Goal: Task Accomplishment & Management: Manage account settings

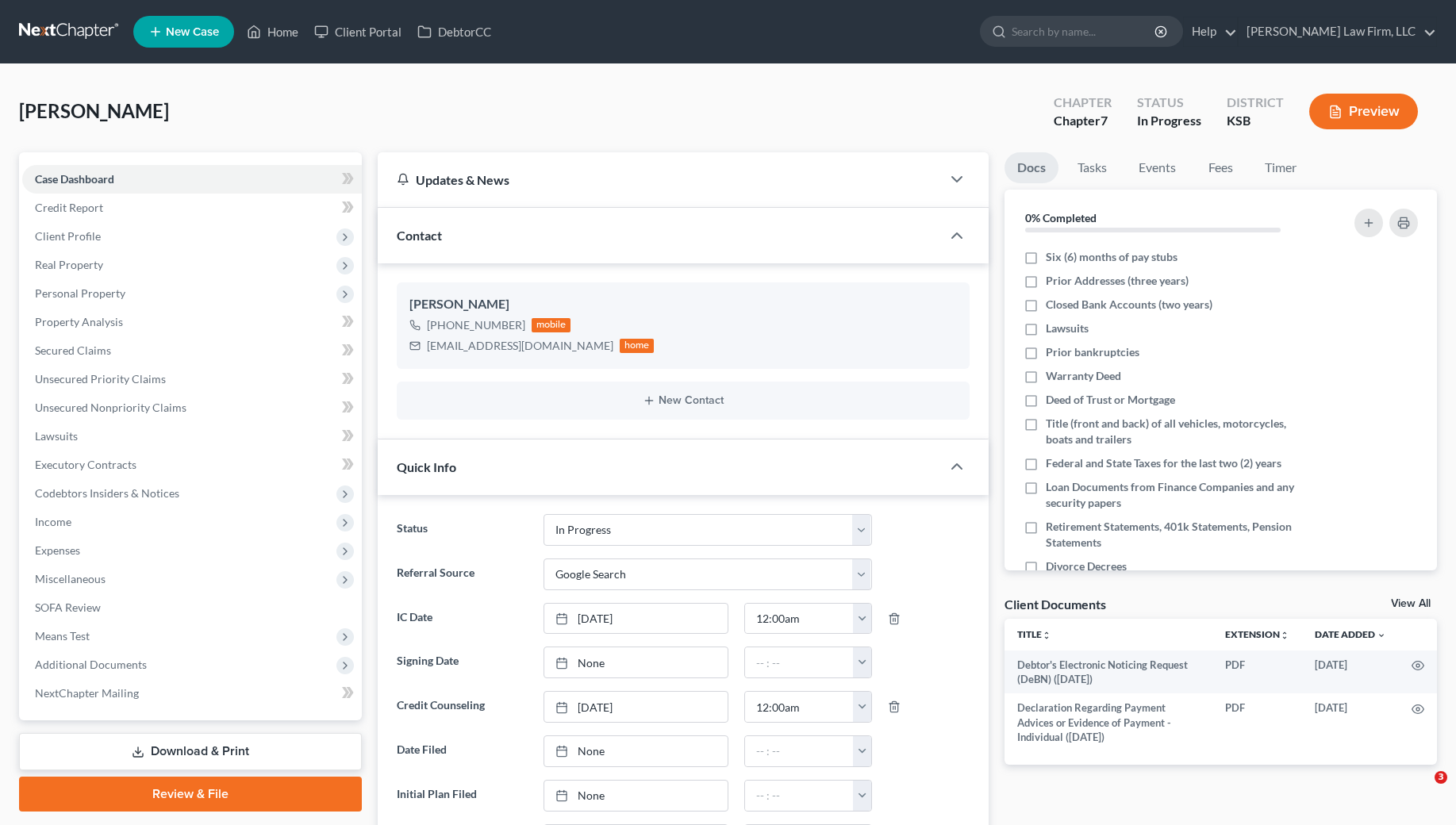
select select "4"
select select "0"
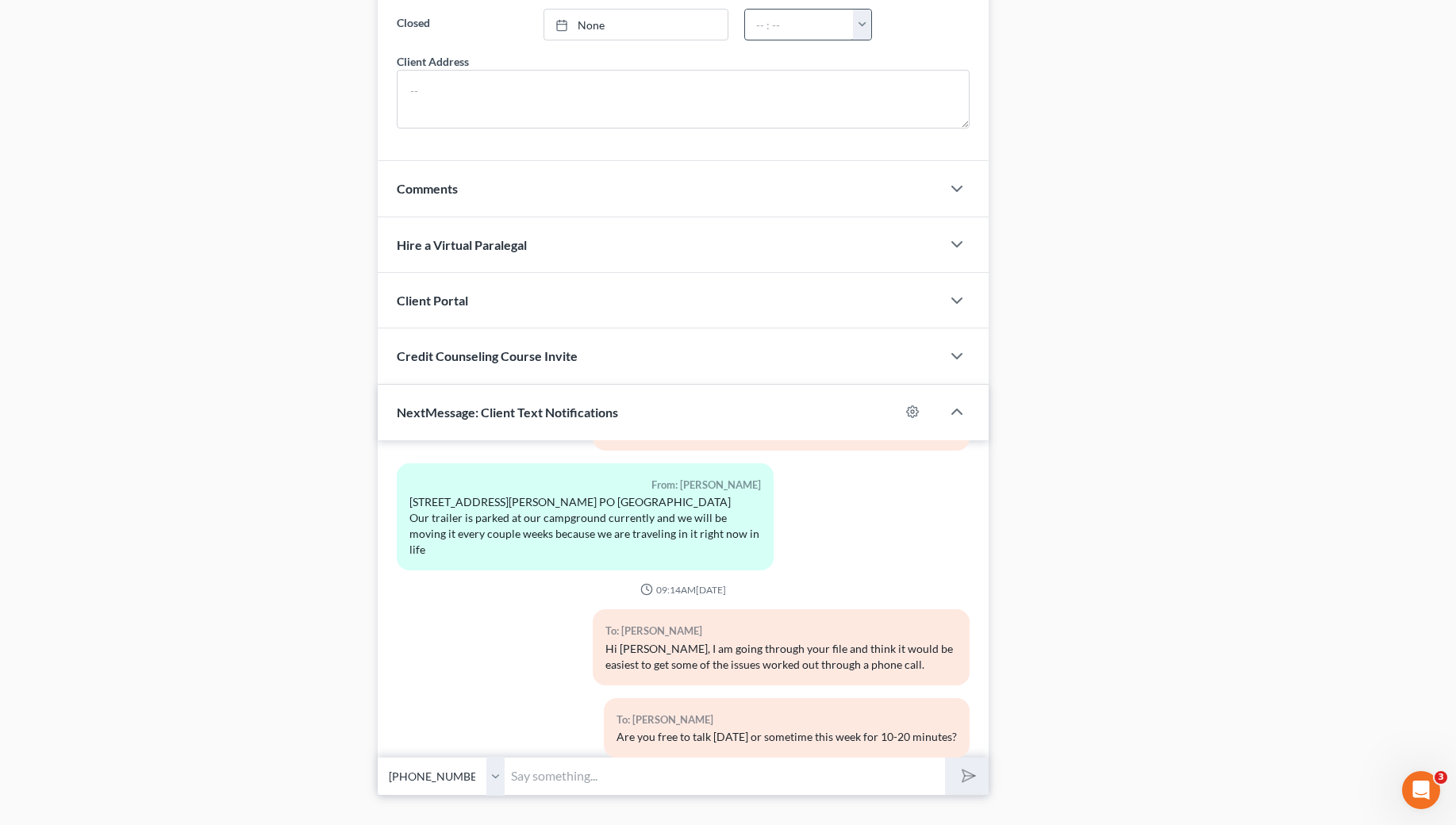
scroll to position [1212, 0]
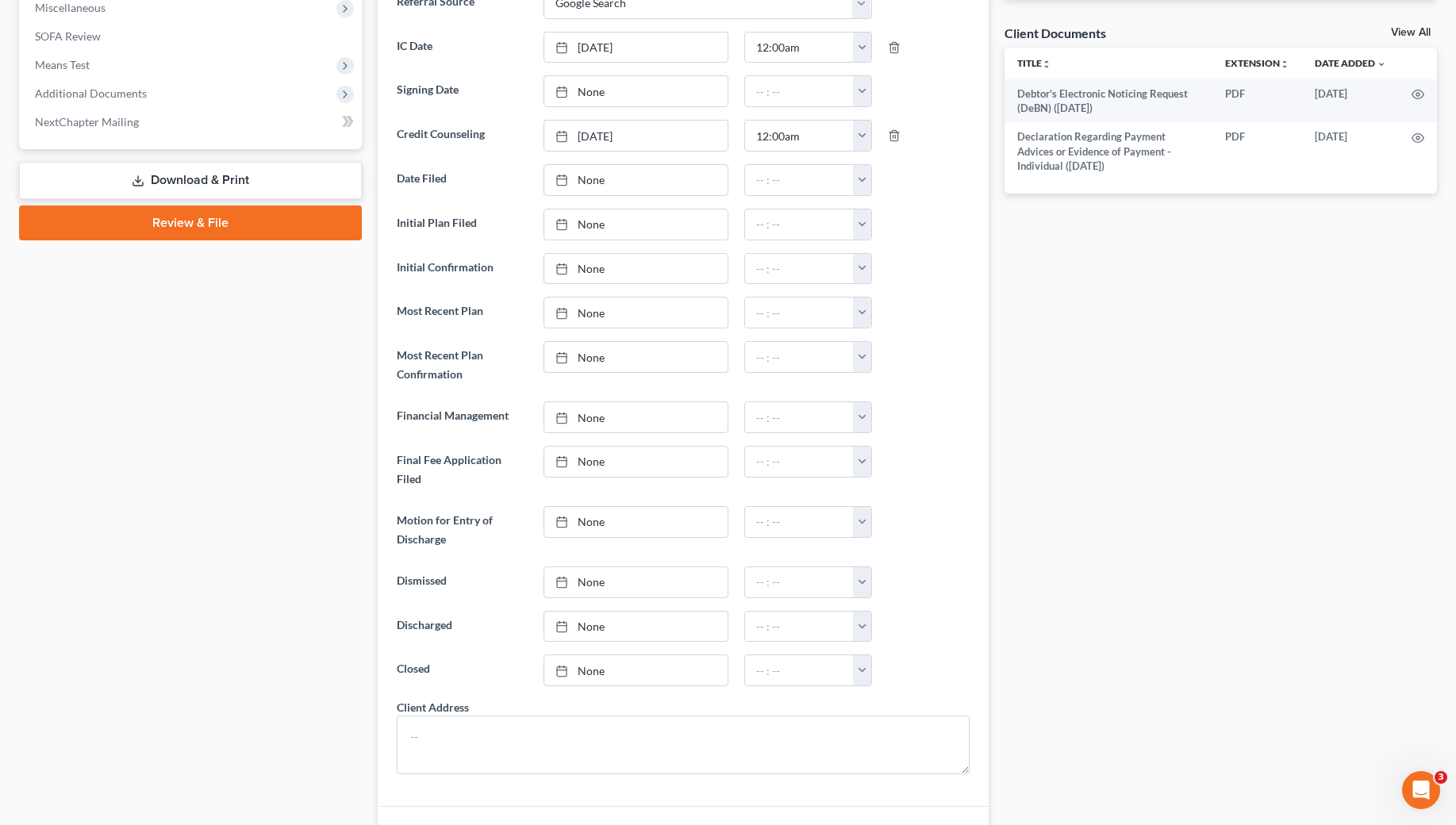
scroll to position [320, 0]
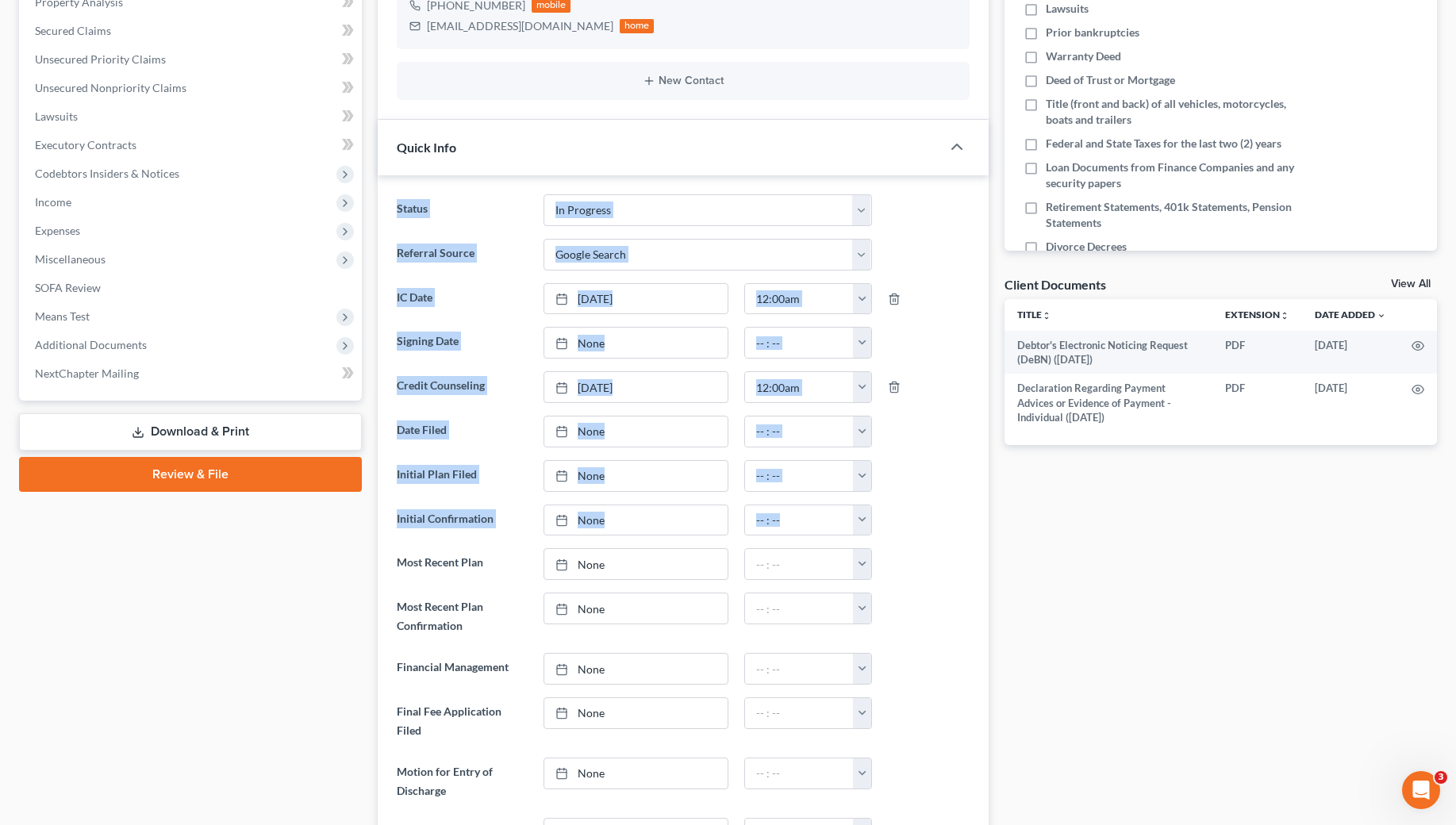
drag, startPoint x: 949, startPoint y: 521, endPoint x: 391, endPoint y: 203, distance: 642.3
click at [396, 203] on ng-include "Status Closed Discharged Dismissed Filed In Progress Lead Lost Lead Ready to Fi…" at bounding box center [683, 610] width 574 height 831
click at [391, 203] on label "Status" at bounding box center [463, 210] width 148 height 31
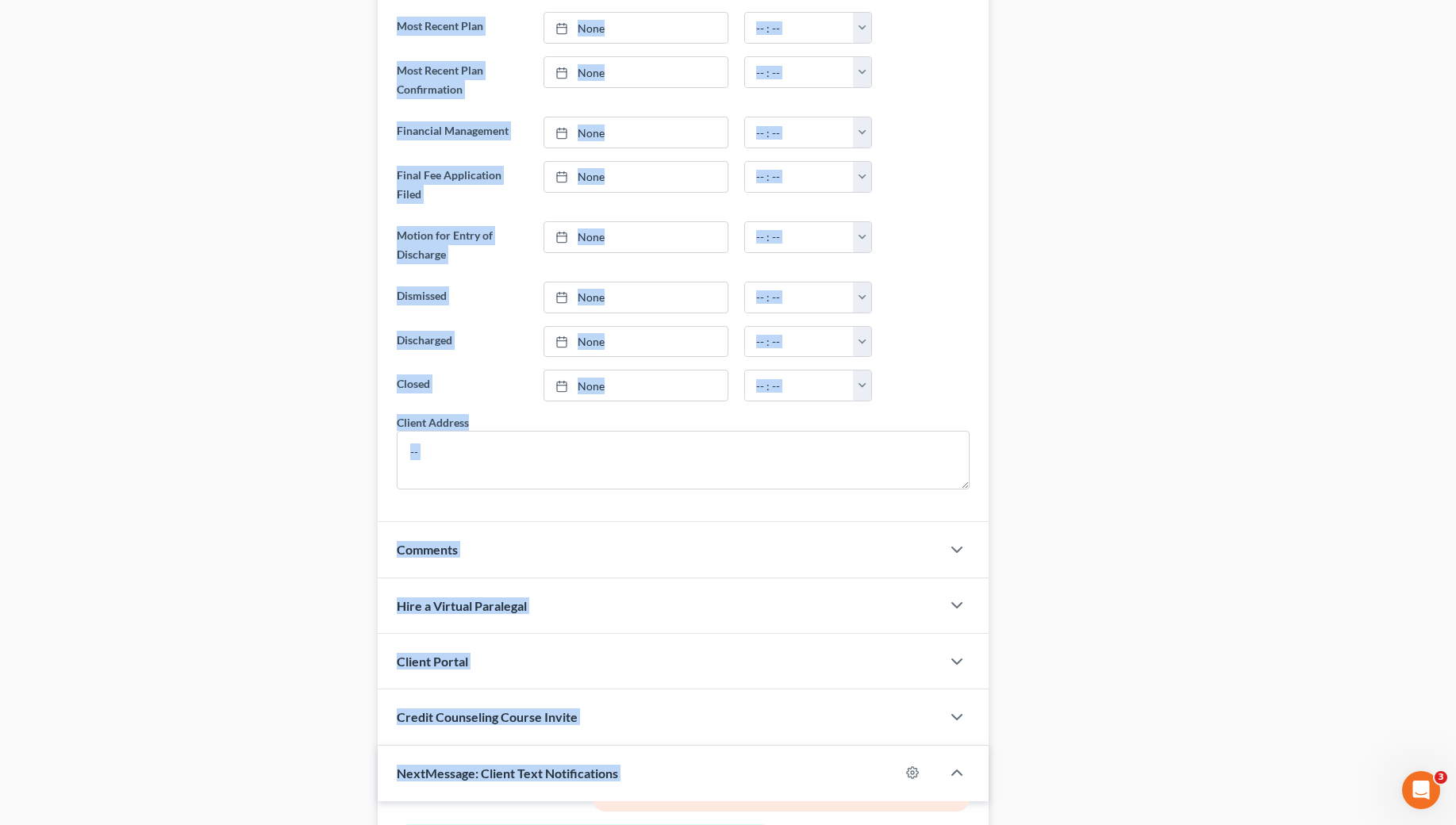
scroll to position [876, 0]
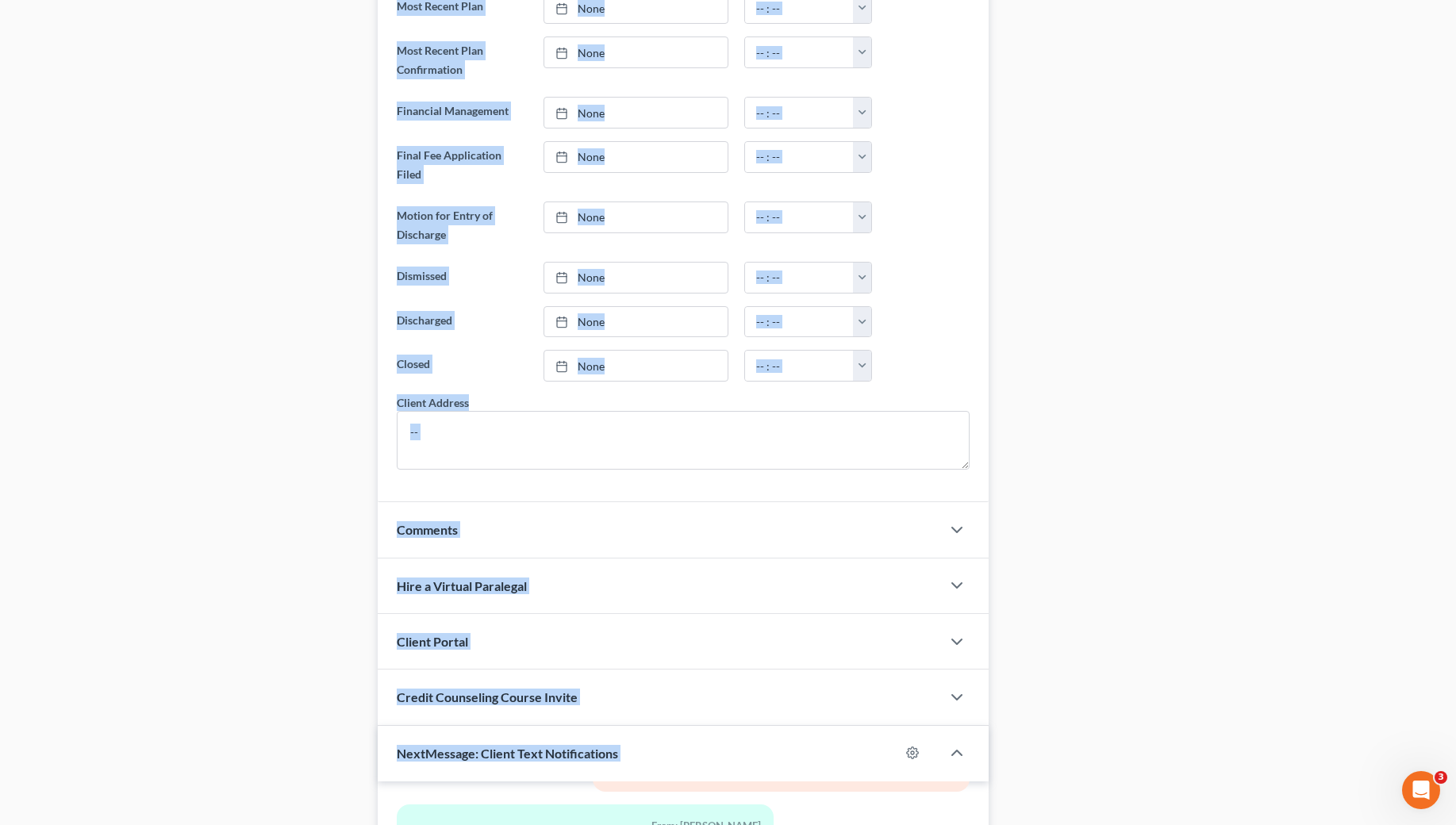
drag, startPoint x: 391, startPoint y: 203, endPoint x: 990, endPoint y: 732, distance: 799.2
click at [990, 732] on div "Updates & News × [US_STATE] District Notes Take a look at NextChapter's Distric…" at bounding box center [683, 206] width 628 height 1861
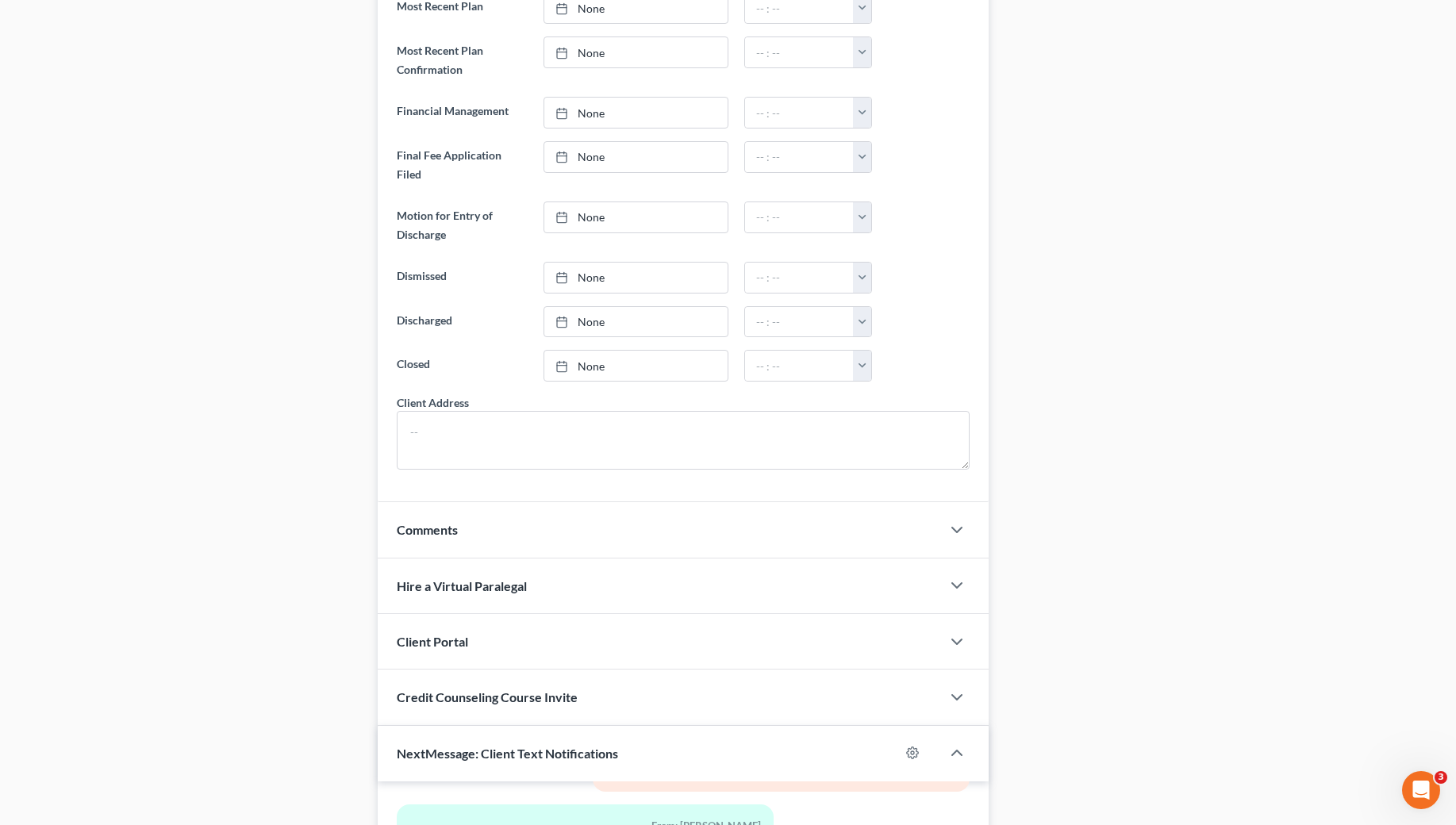
click at [1025, 706] on div "Docs Tasks Events Fees Timer 0% Completed Nothing here yet! Six (6) months of p…" at bounding box center [1220, 206] width 448 height 1861
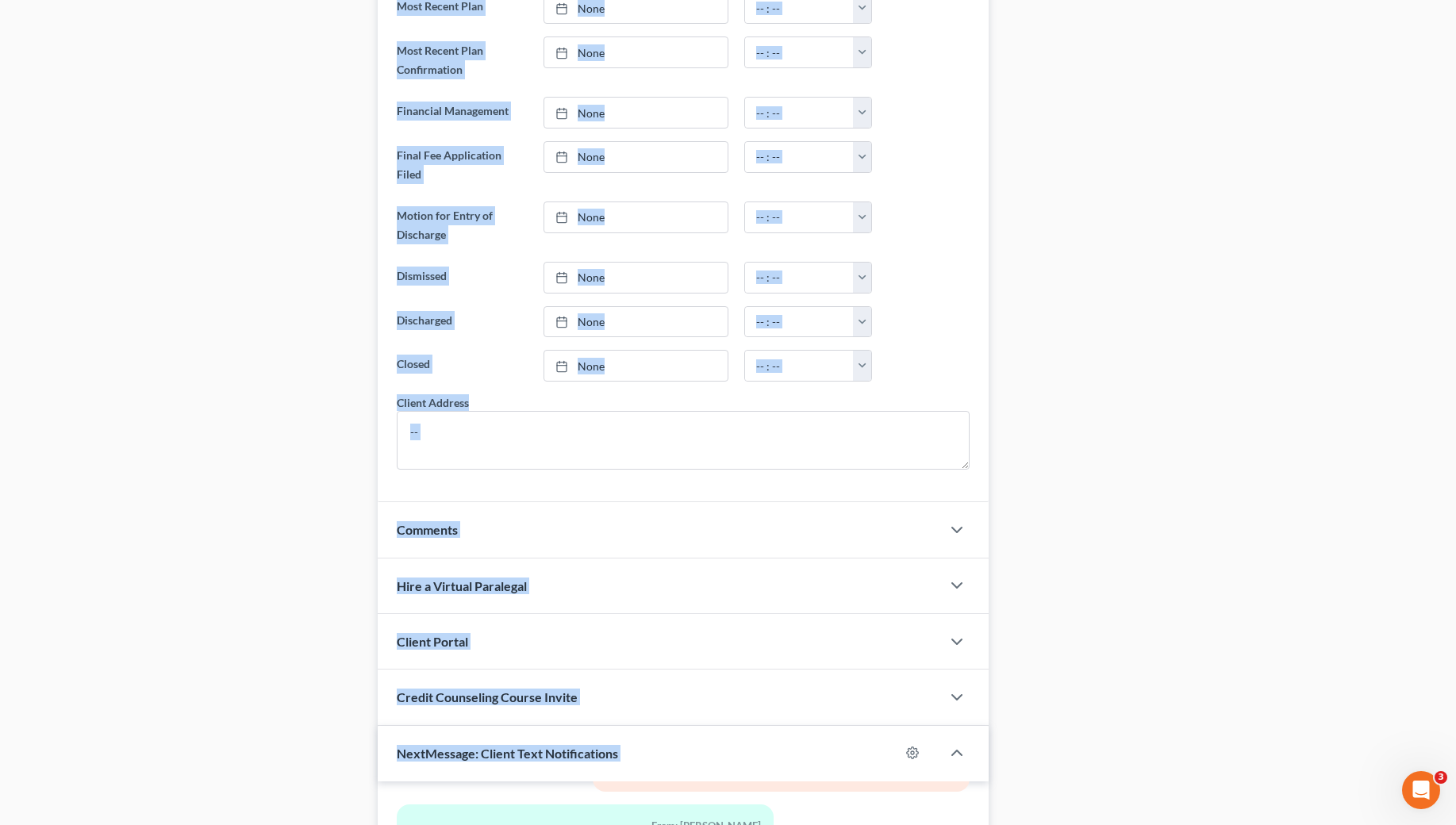
drag, startPoint x: 992, startPoint y: 754, endPoint x: 321, endPoint y: 401, distance: 758.2
click at [321, 401] on div "Petition Navigation Case Dashboard Payments Invoices Payments Payments Credit R…" at bounding box center [727, 206] width 1434 height 1861
click at [370, 427] on div "Updates & News × [US_STATE] District Notes Take a look at NextChapter's Distric…" at bounding box center [683, 206] width 628 height 1861
drag, startPoint x: 368, startPoint y: 414, endPoint x: 983, endPoint y: 745, distance: 698.4
click at [981, 747] on div "Petition Navigation Case Dashboard Payments Invoices Payments Payments Credit R…" at bounding box center [727, 206] width 1434 height 1861
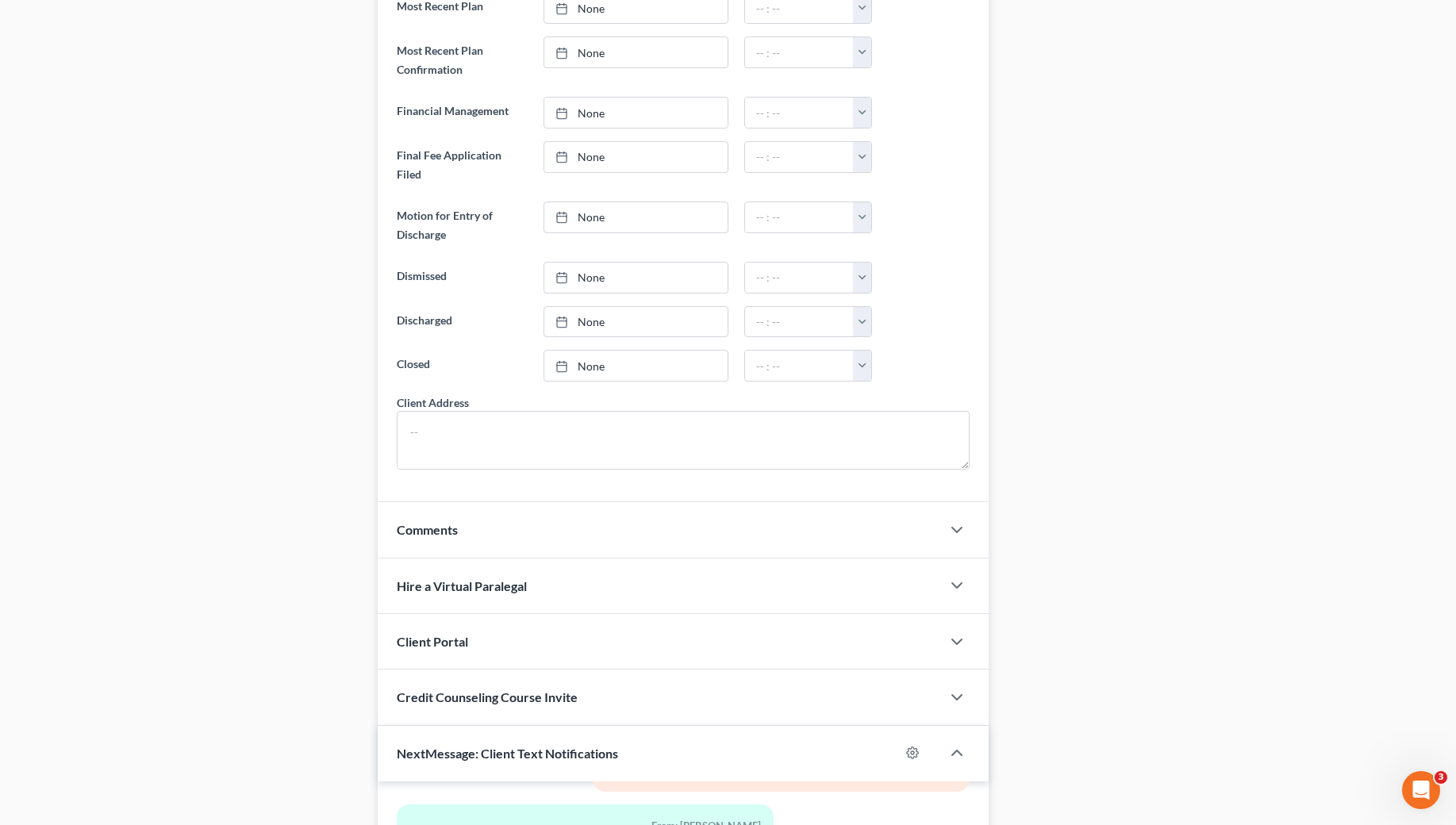
click at [1026, 744] on div "Docs Tasks Events Fees Timer 0% Completed Nothing here yet! Six (6) months of p…" at bounding box center [1220, 206] width 448 height 1861
drag, startPoint x: 1026, startPoint y: 744, endPoint x: 320, endPoint y: 473, distance: 756.2
click at [323, 478] on div "Petition Navigation Case Dashboard Payments Invoices Payments Payments Credit R…" at bounding box center [727, 206] width 1434 height 1861
click at [1168, 249] on div "Docs Tasks Events Fees Timer 0% Completed Nothing here yet! Six (6) months of p…" at bounding box center [1220, 206] width 448 height 1861
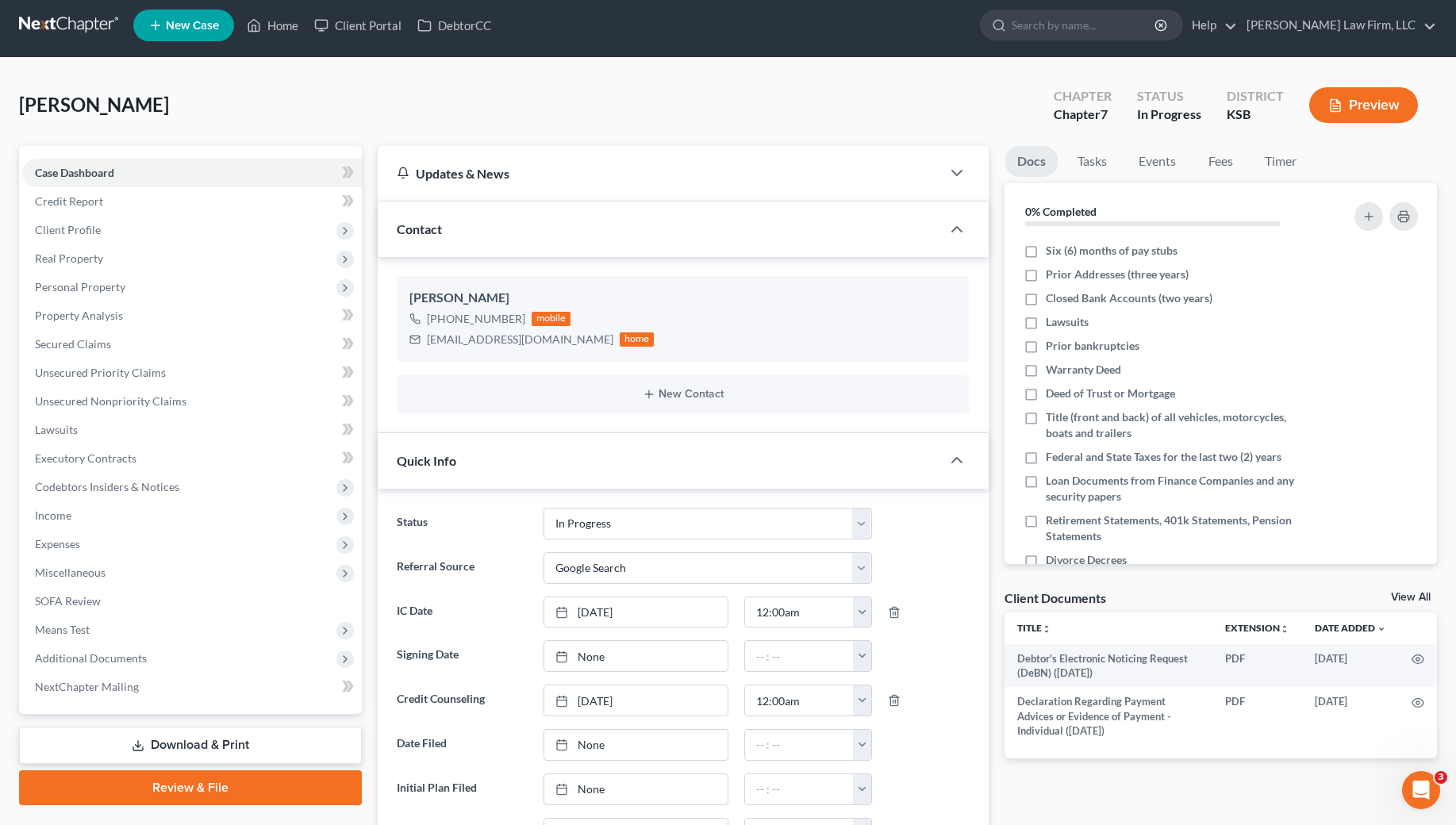
scroll to position [4, 0]
